Goal: Register for event/course

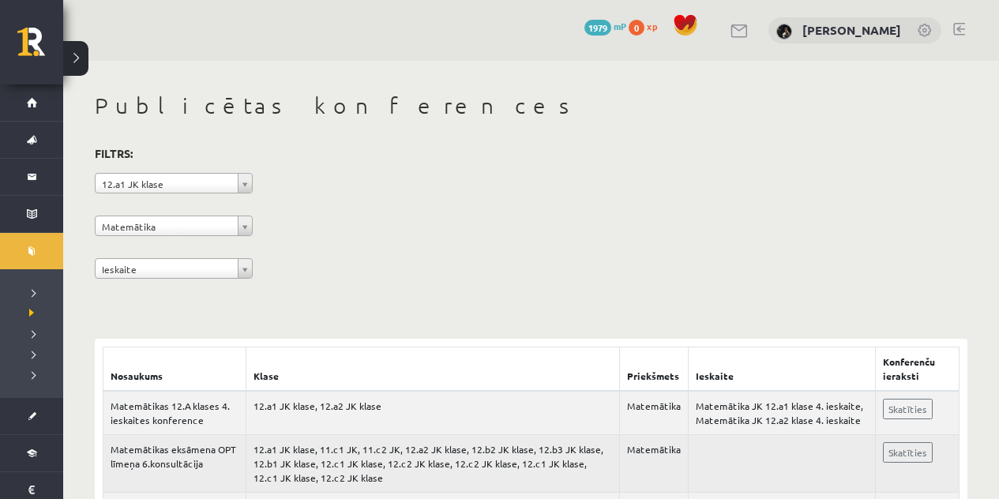
scroll to position [344, 0]
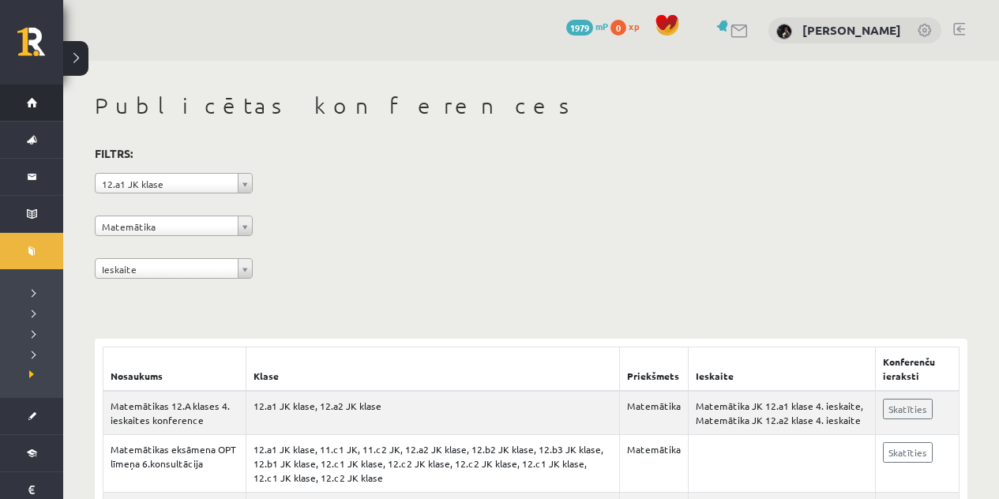
scroll to position [344, 0]
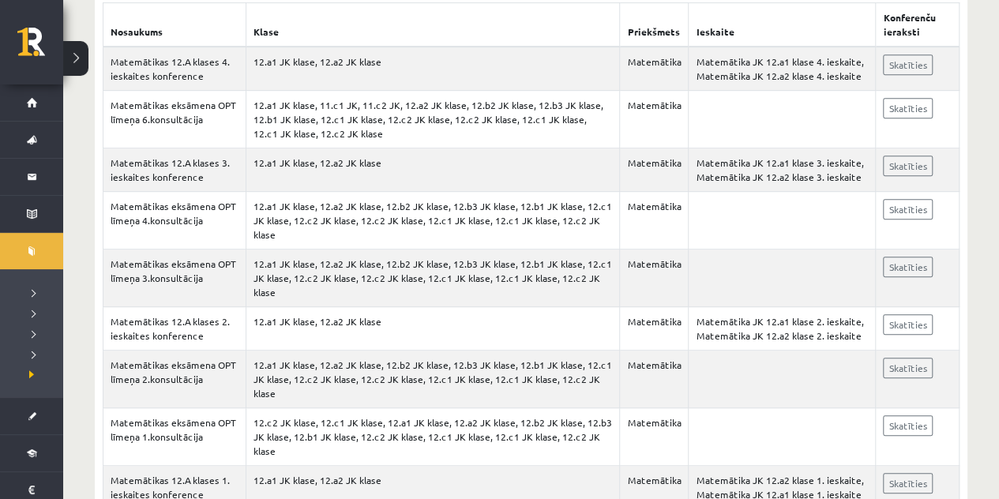
click at [32, 53] on link at bounding box center [40, 47] width 46 height 39
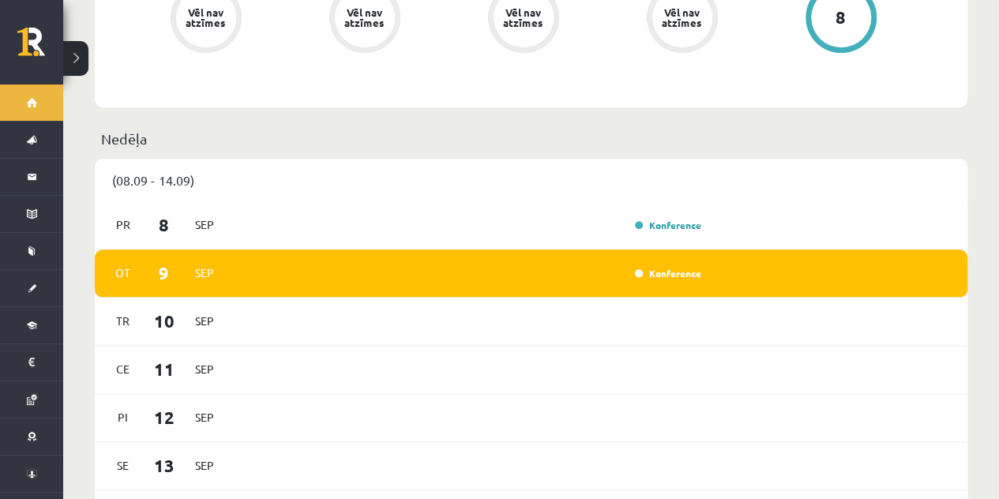
scroll to position [765, 0]
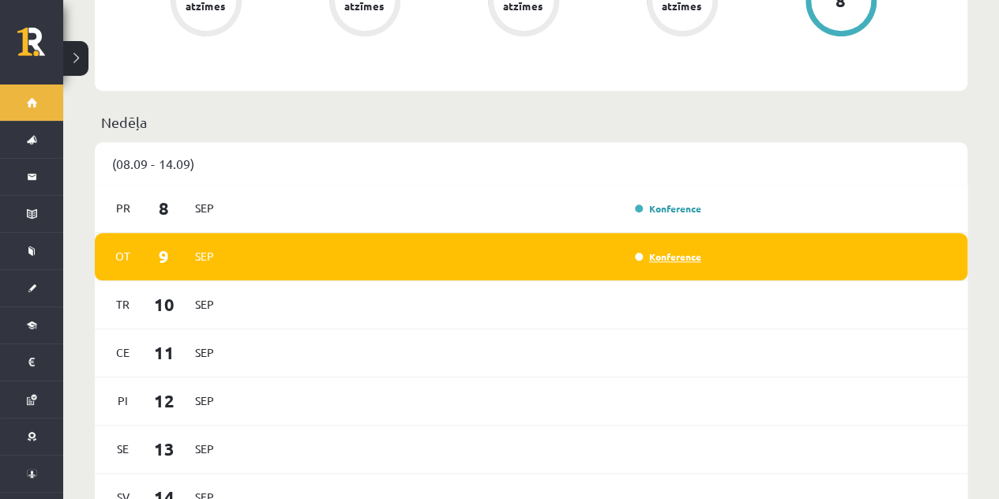
click at [660, 250] on link "Konference" at bounding box center [668, 256] width 66 height 13
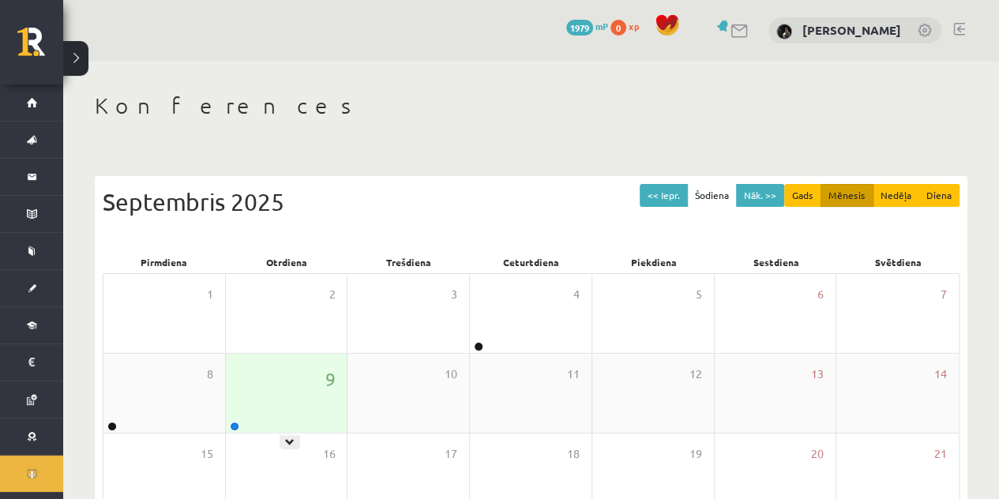
click at [288, 425] on div "9" at bounding box center [287, 393] width 122 height 79
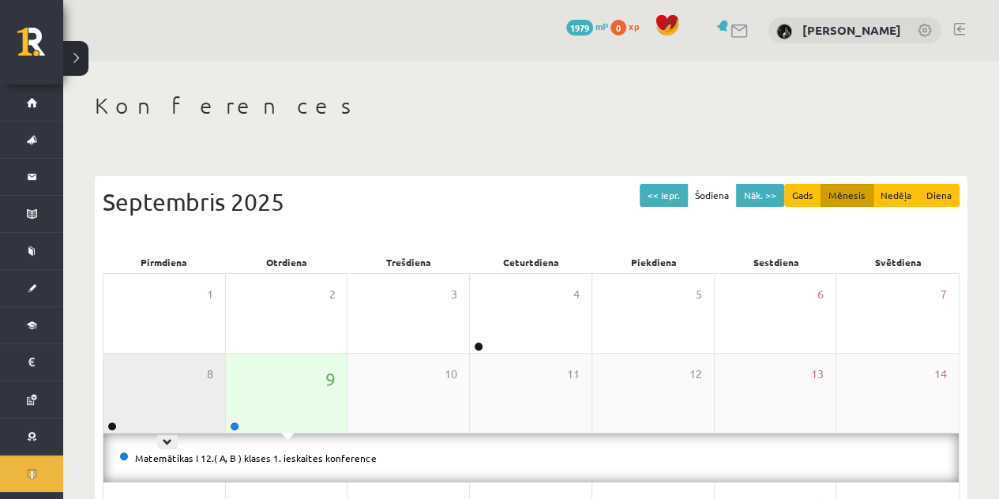
click at [153, 401] on div "8" at bounding box center [164, 393] width 122 height 79
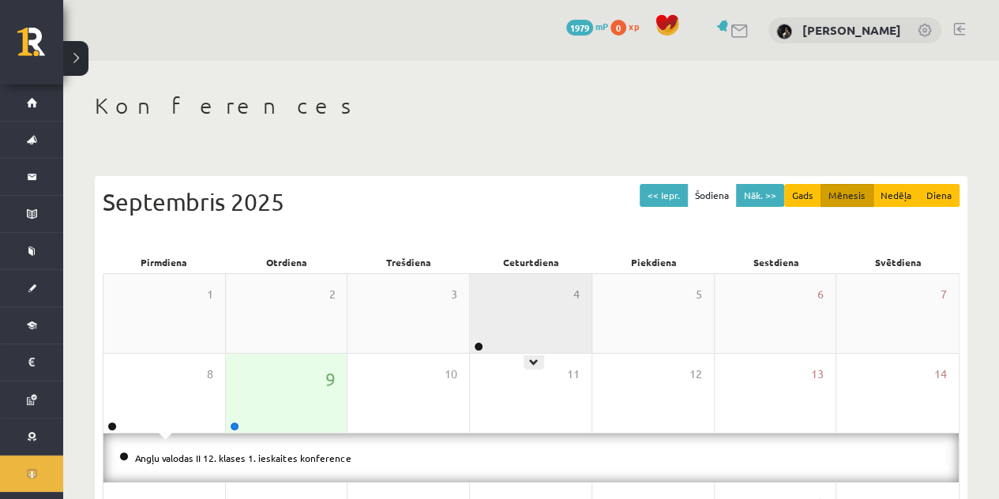
click at [567, 334] on div "4" at bounding box center [531, 313] width 122 height 79
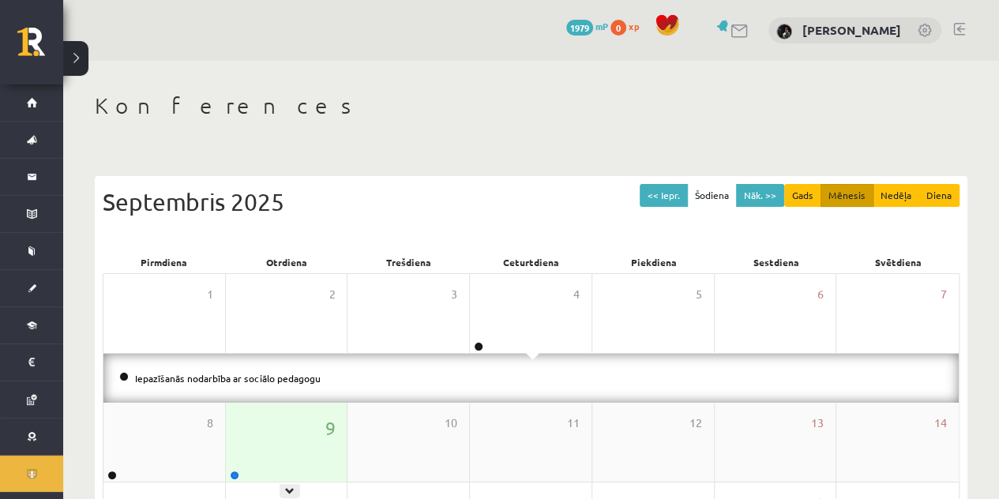
click at [309, 430] on div "9" at bounding box center [287, 442] width 122 height 79
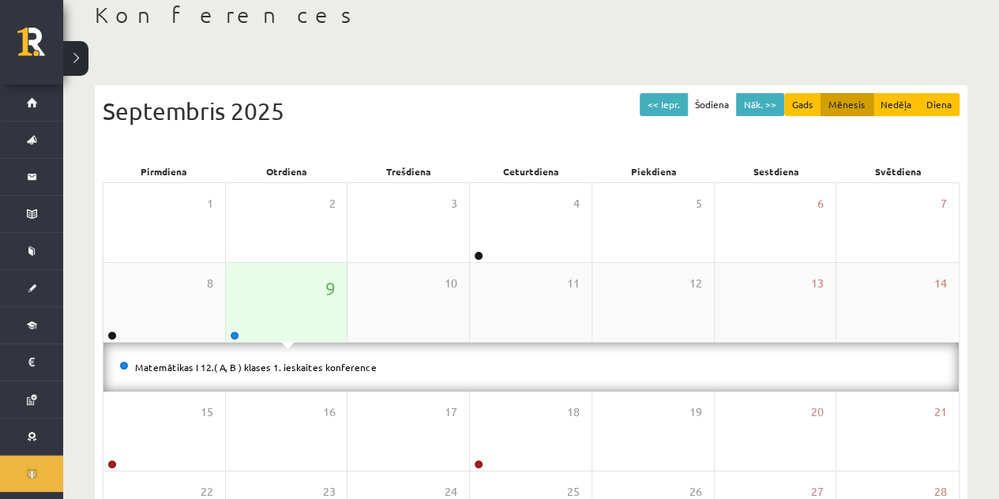
scroll to position [99, 0]
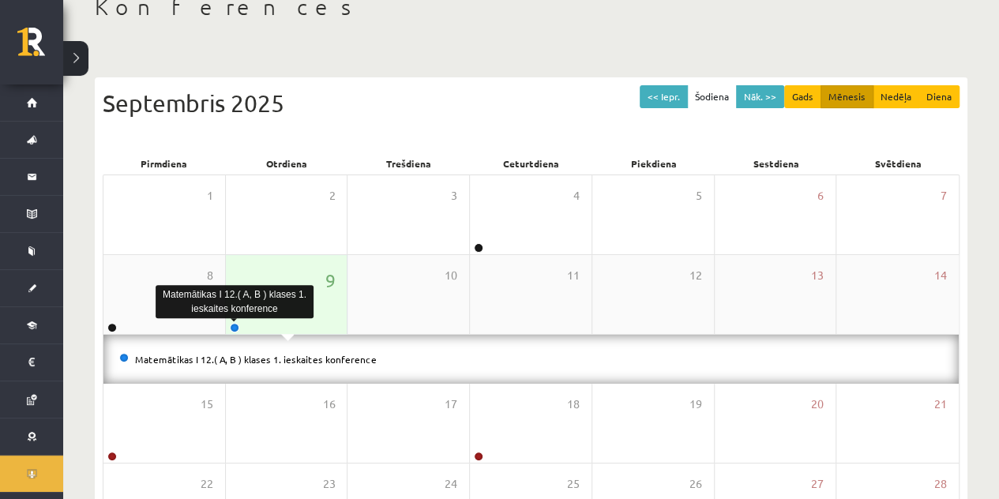
click at [233, 328] on link at bounding box center [234, 327] width 9 height 9
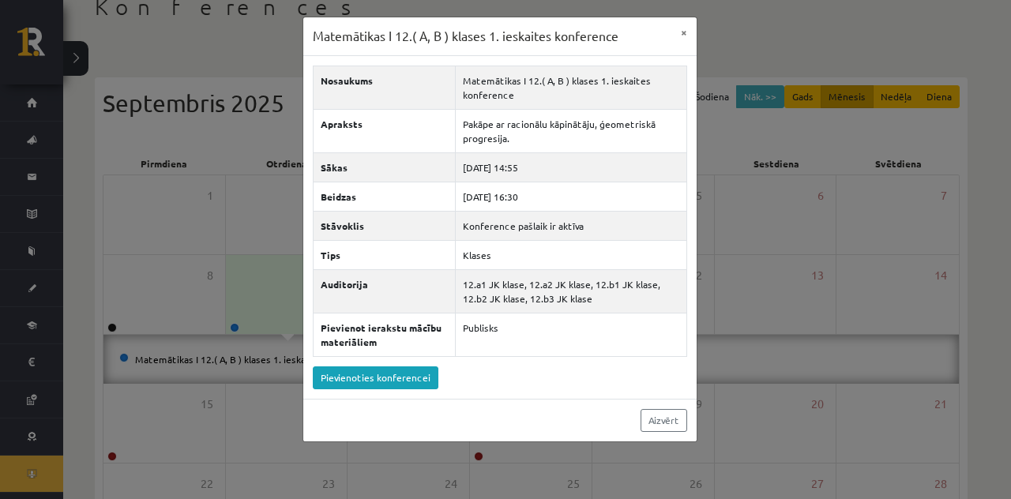
click at [242, 404] on div "Matemātikas I 12.( A, B ) klases 1. ieskaites konference × Nosaukums Matemātika…" at bounding box center [505, 249] width 1011 height 499
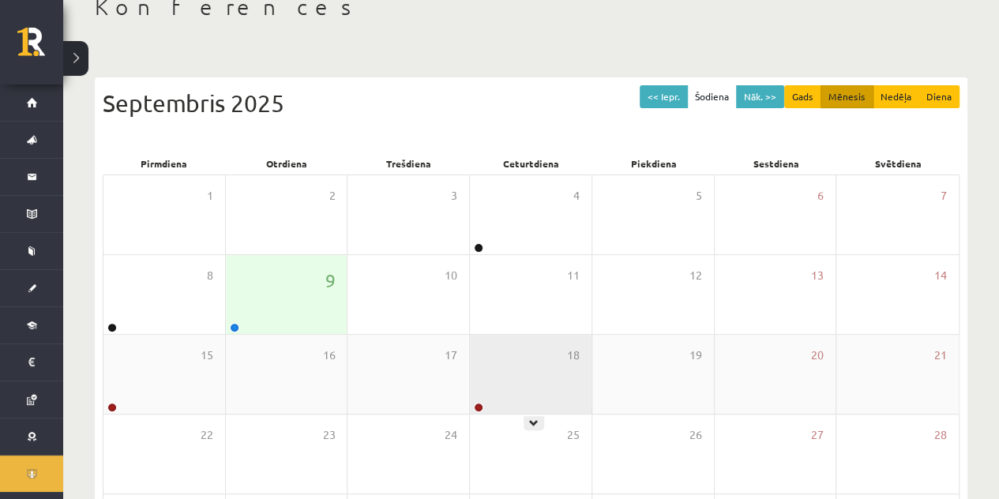
click at [496, 400] on div "18" at bounding box center [531, 374] width 122 height 79
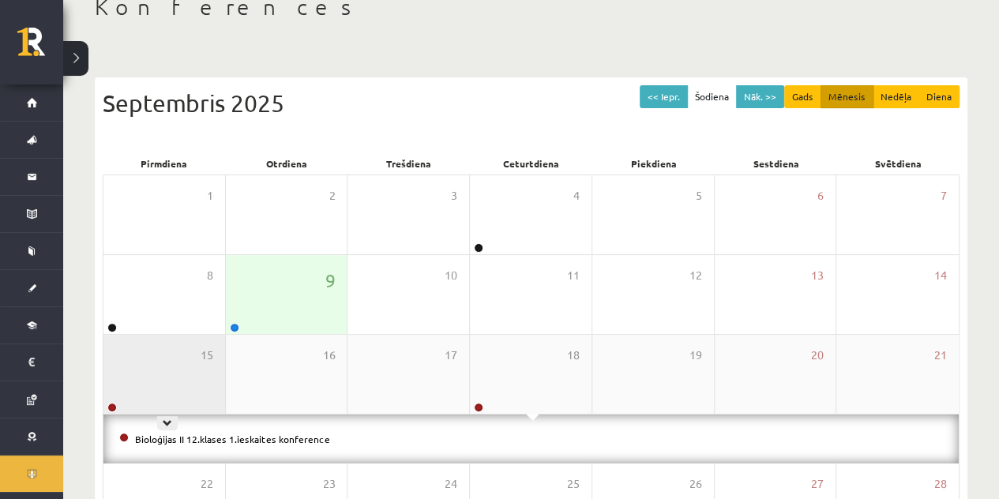
click at [152, 370] on div "15" at bounding box center [164, 374] width 122 height 79
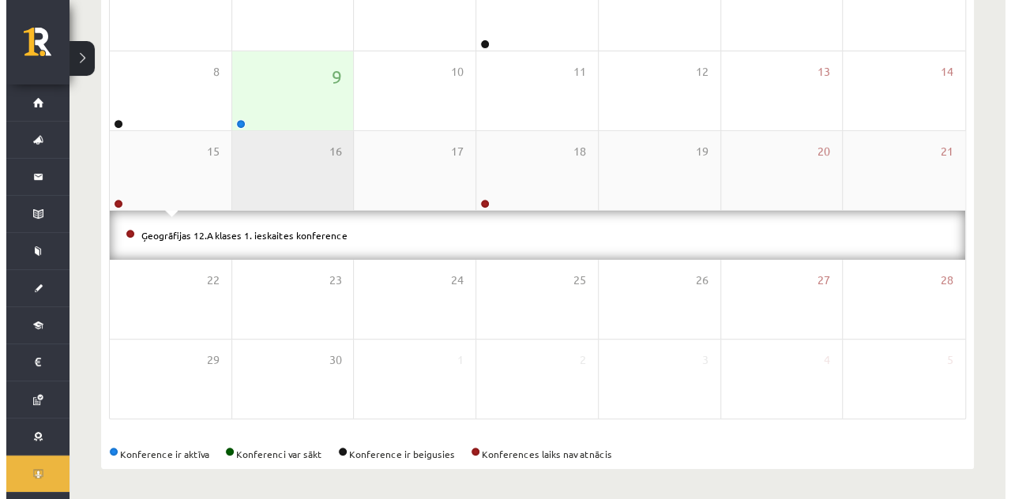
scroll to position [0, 0]
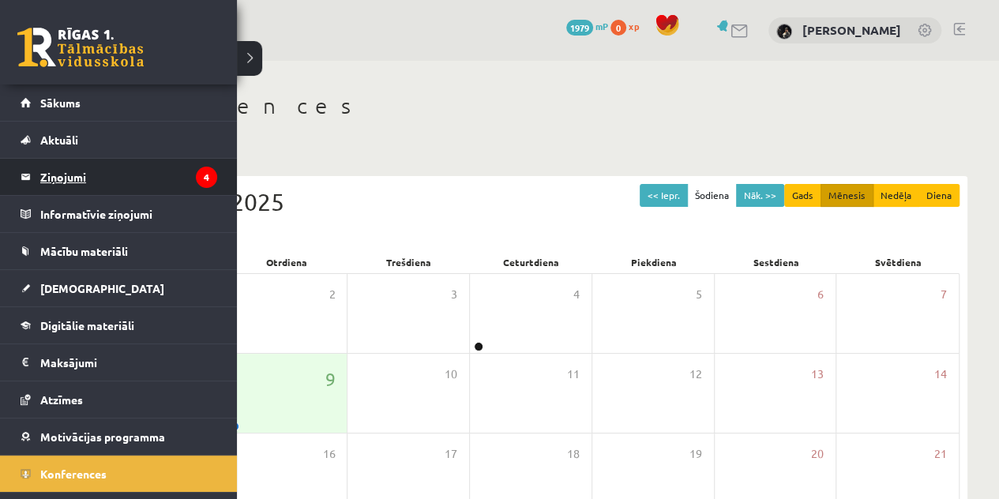
click at [80, 176] on legend "Ziņojumi 4" at bounding box center [128, 177] width 177 height 36
